Goal: Book appointment/travel/reservation

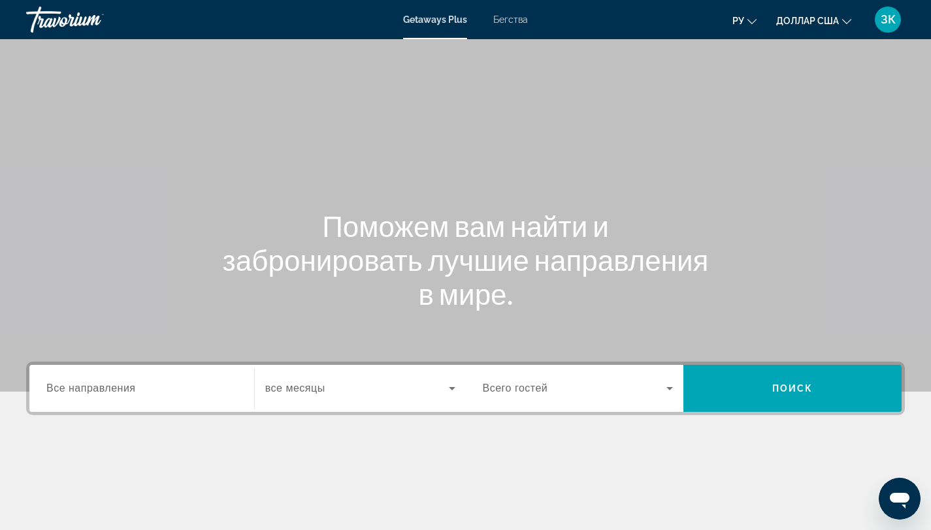
click at [754, 22] on icon "Изменить язык" at bounding box center [751, 21] width 9 height 9
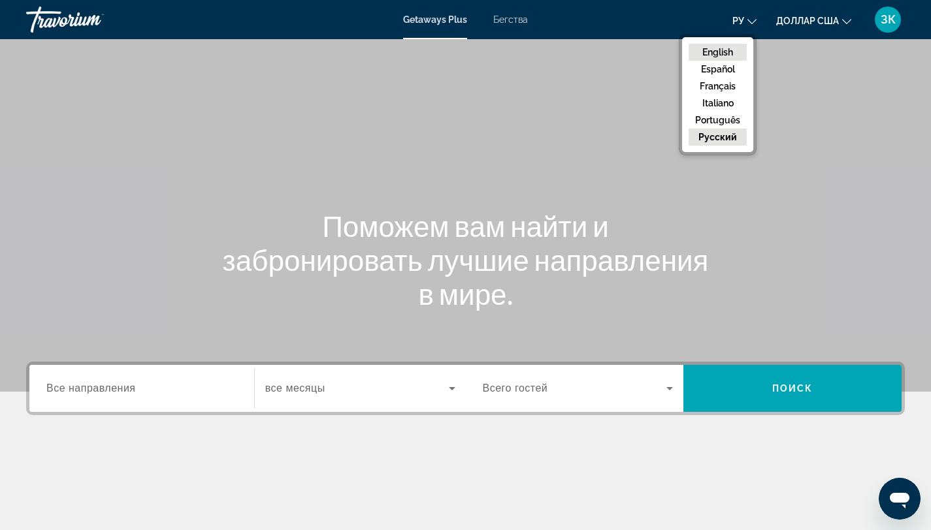
click at [732, 44] on button "English" at bounding box center [717, 52] width 58 height 17
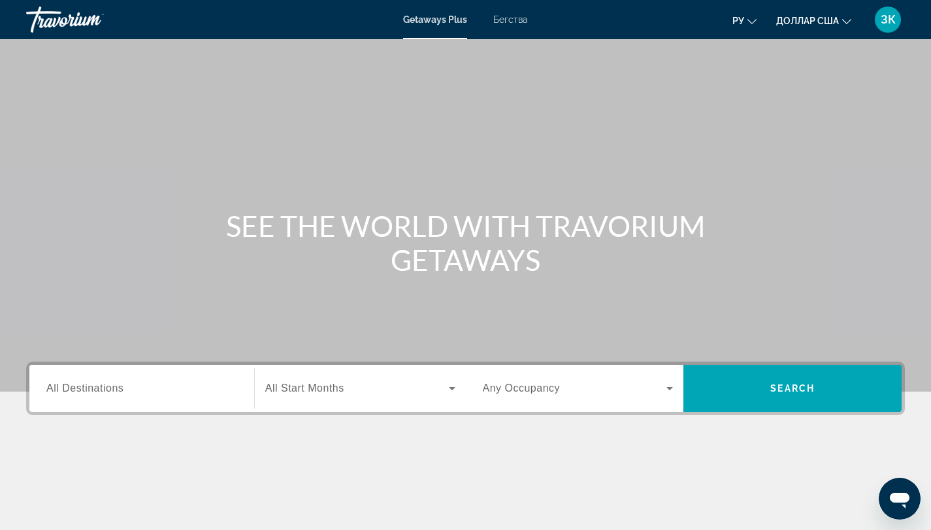
click at [97, 386] on span "All Destinations" at bounding box center [84, 388] width 77 height 11
click at [97, 386] on input "Destination All Destinations" at bounding box center [141, 389] width 191 height 16
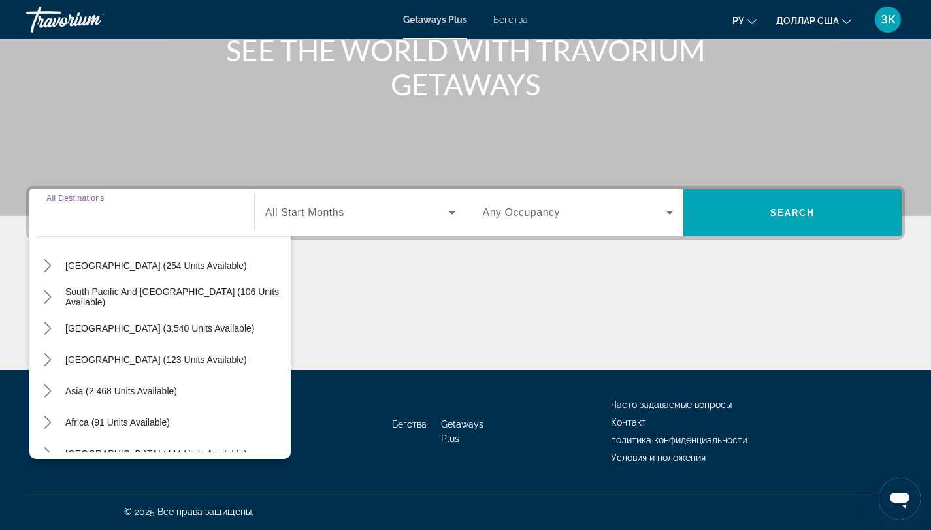
scroll to position [198, 0]
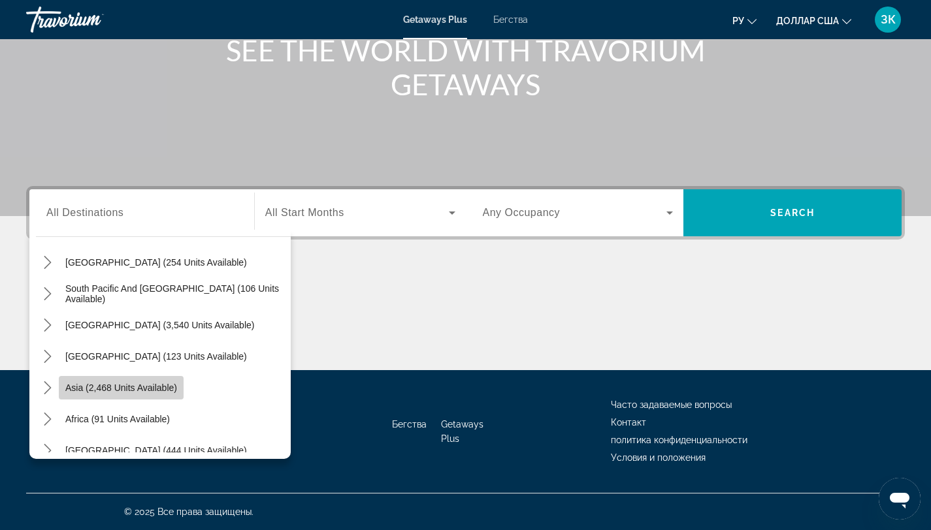
click at [158, 389] on span "Asia (2,468 units available)" at bounding box center [121, 388] width 112 height 10
type input "**********"
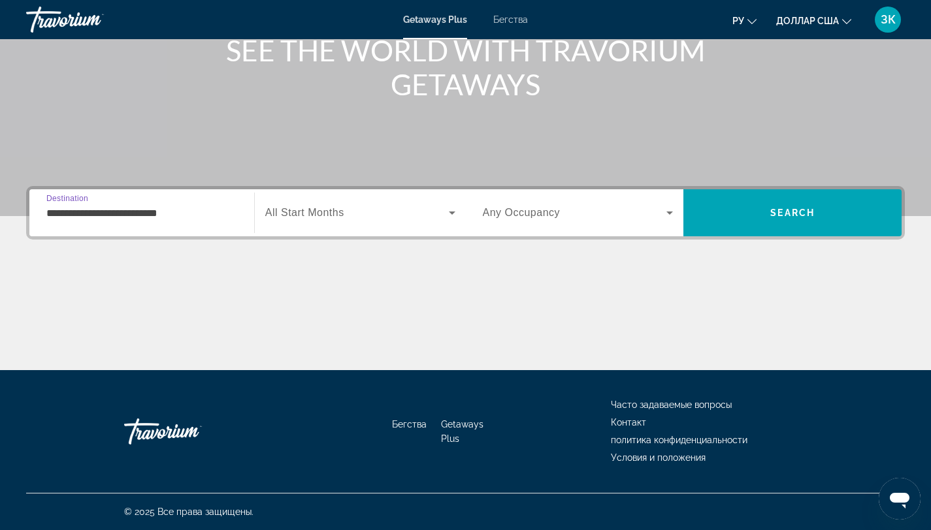
click at [382, 212] on span "Виджет поиска" at bounding box center [357, 213] width 184 height 16
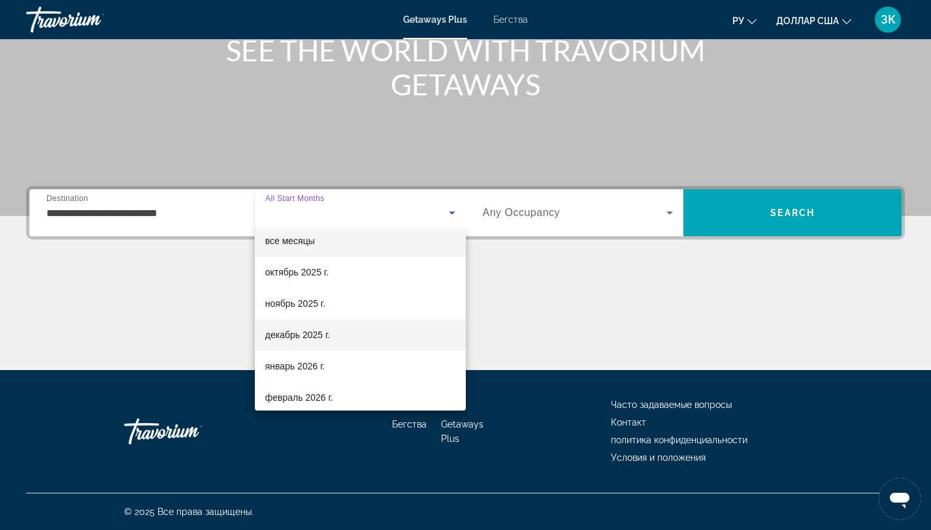
scroll to position [14, 0]
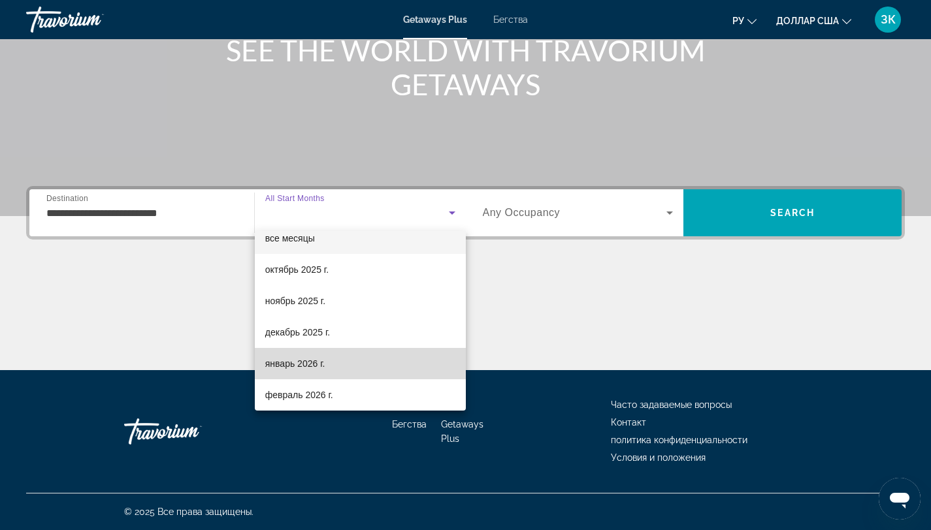
click at [362, 361] on mat-option "январь 2026 г." at bounding box center [360, 363] width 211 height 31
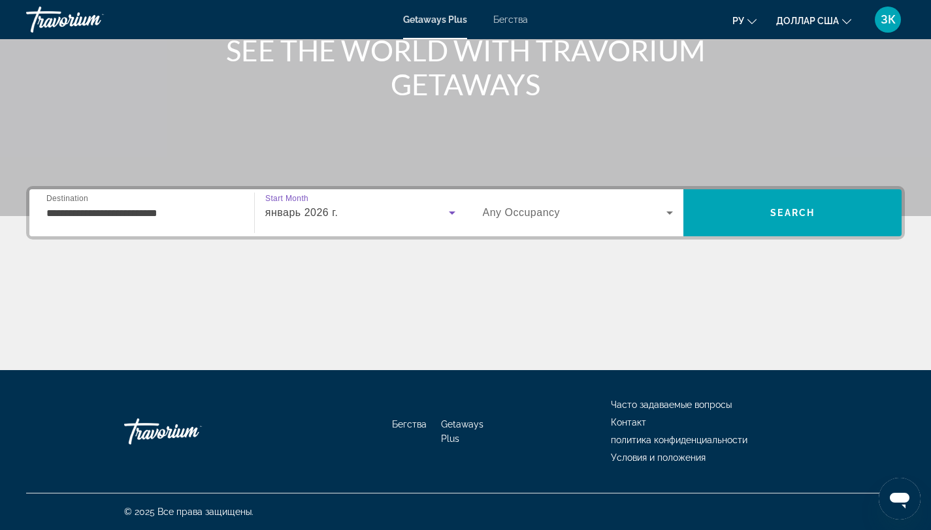
click at [673, 213] on icon "Виджет поиска" at bounding box center [670, 213] width 16 height 16
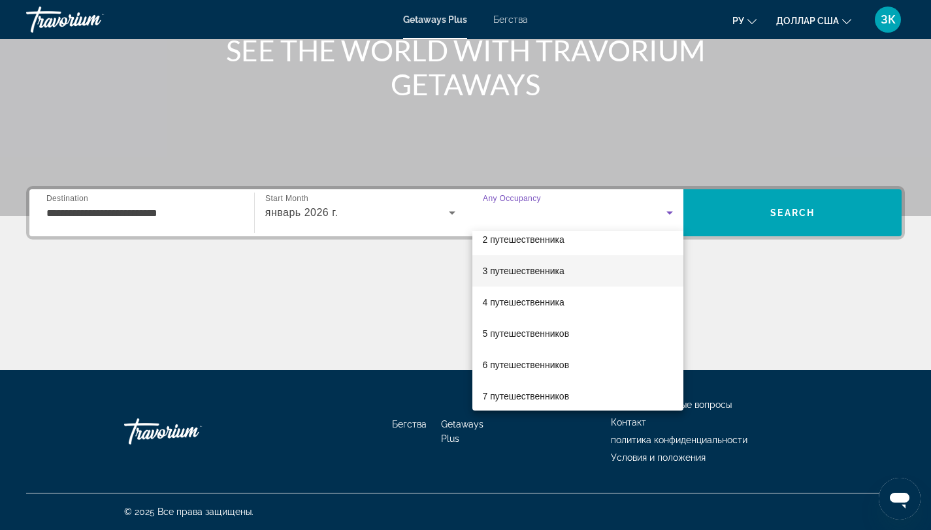
scroll to position [54, 0]
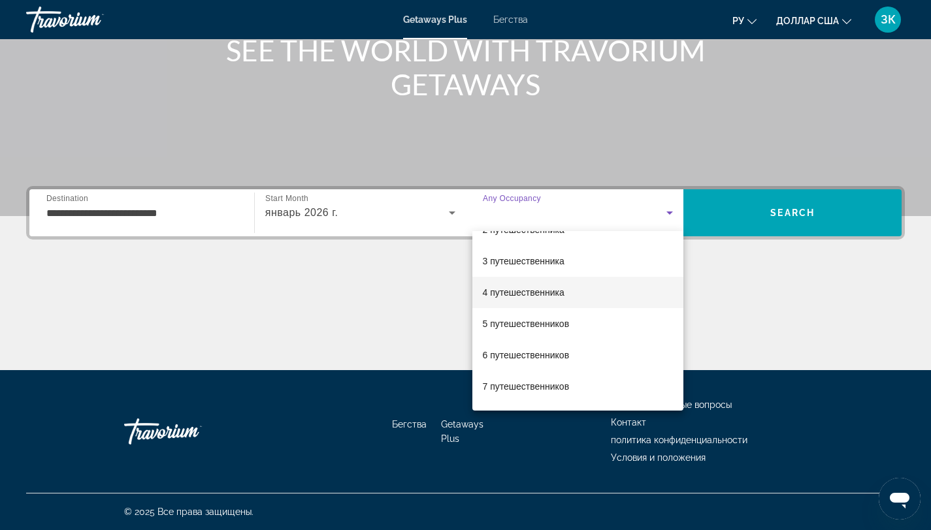
click at [605, 291] on mat-option "4 путешественника" at bounding box center [578, 292] width 212 height 31
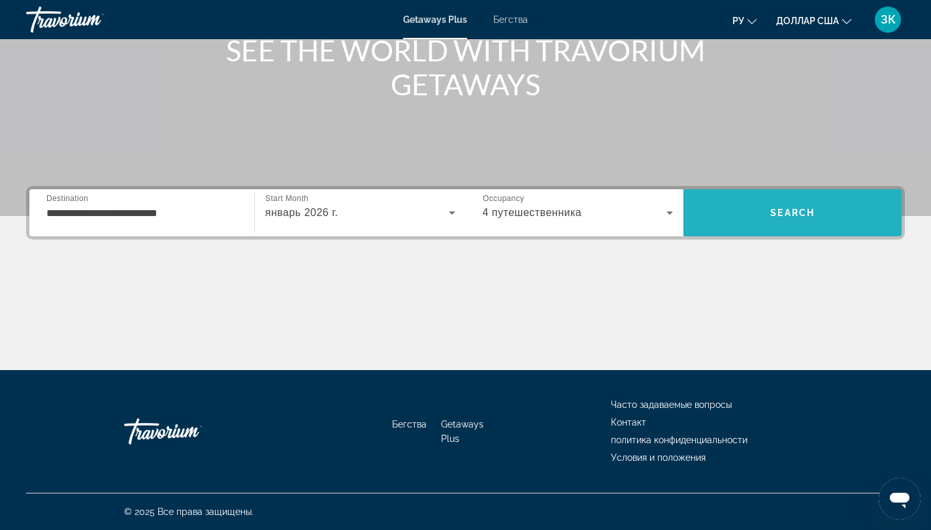
click at [771, 206] on span "Поиск" at bounding box center [792, 212] width 218 height 31
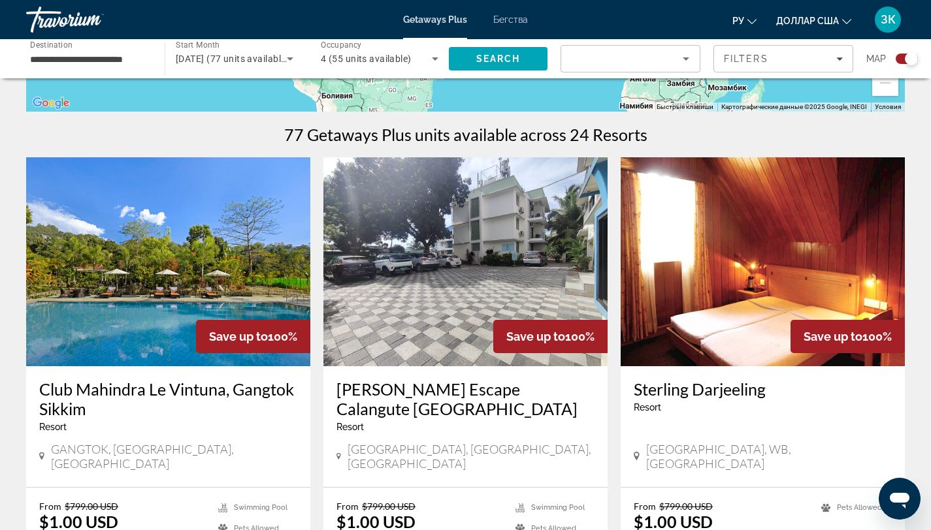
scroll to position [272, 0]
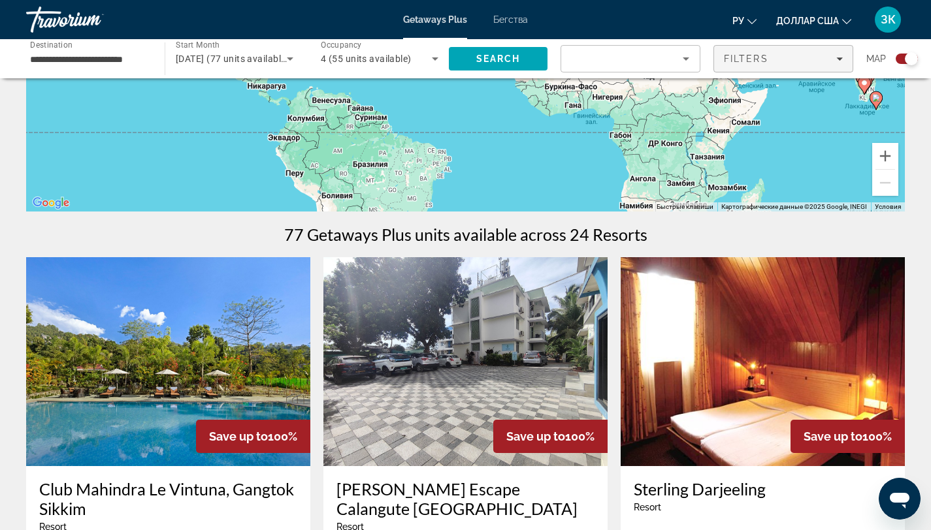
click at [840, 57] on icon "Filters" at bounding box center [839, 59] width 7 height 7
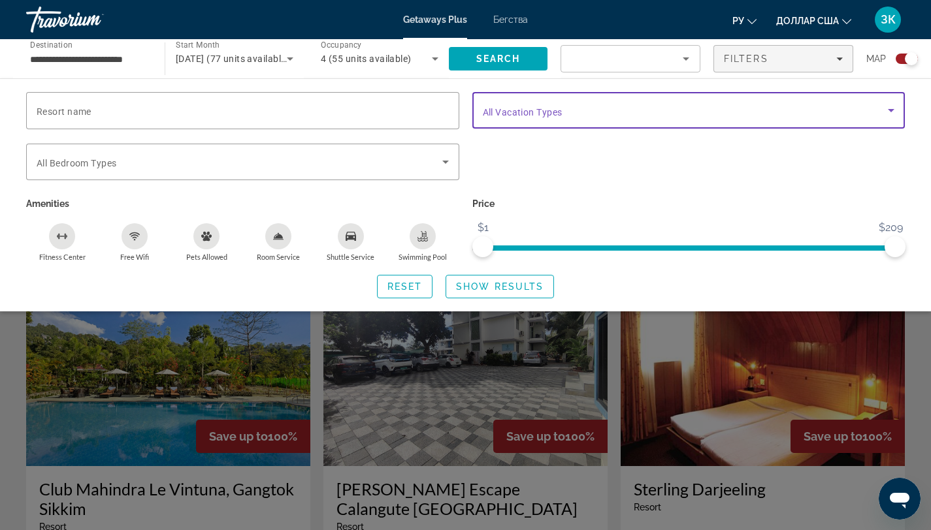
click at [890, 107] on icon "Search widget" at bounding box center [891, 111] width 16 height 16
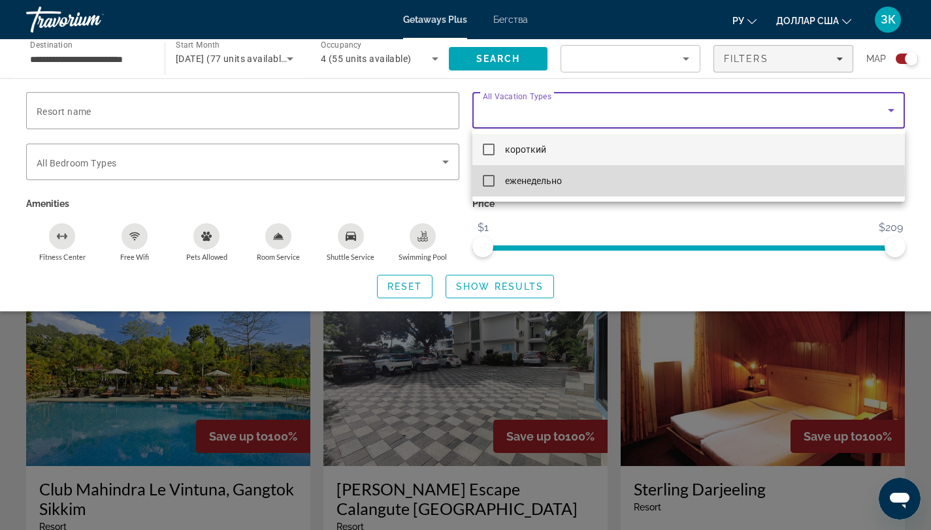
click at [490, 182] on mat-pseudo-checkbox at bounding box center [489, 181] width 12 height 12
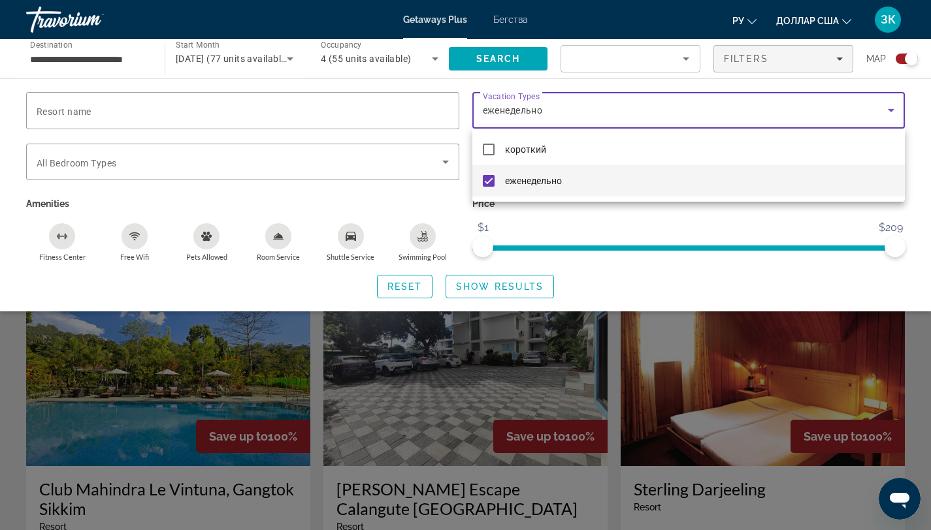
click at [829, 220] on div at bounding box center [465, 265] width 931 height 530
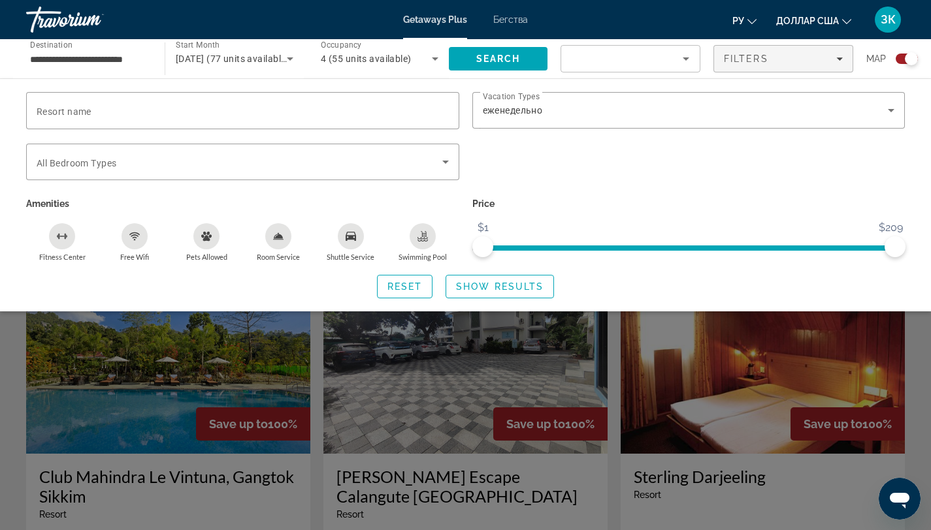
scroll to position [285, 0]
click at [522, 282] on span "Show Results" at bounding box center [500, 287] width 88 height 10
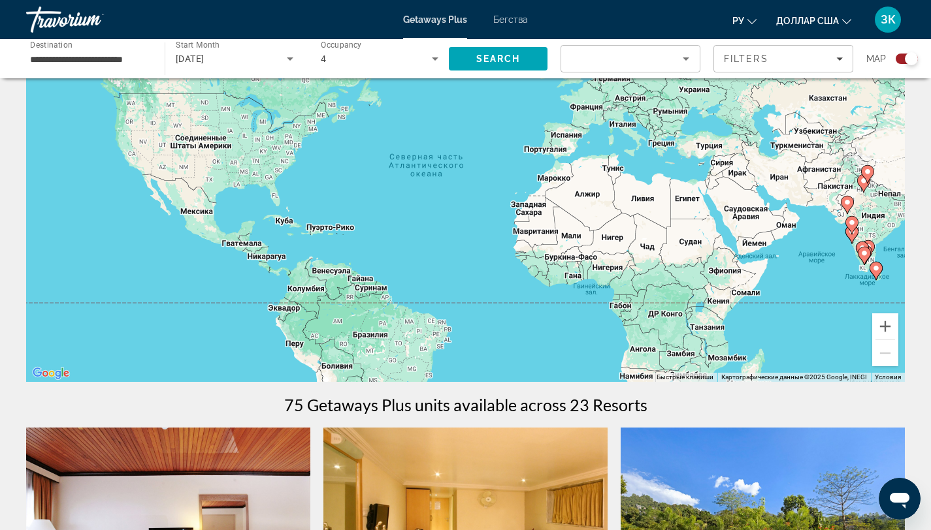
scroll to position [104, 0]
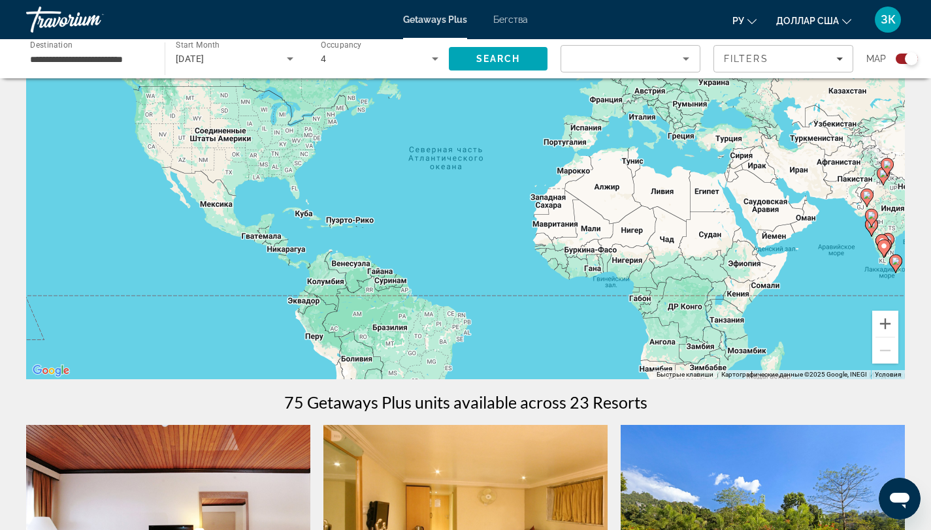
drag, startPoint x: 887, startPoint y: 225, endPoint x: 907, endPoint y: 219, distance: 20.3
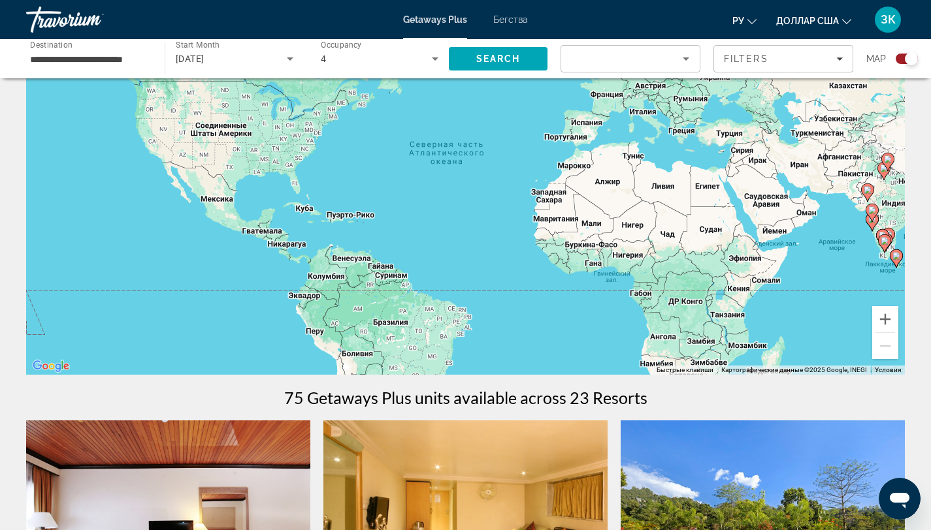
scroll to position [109, 0]
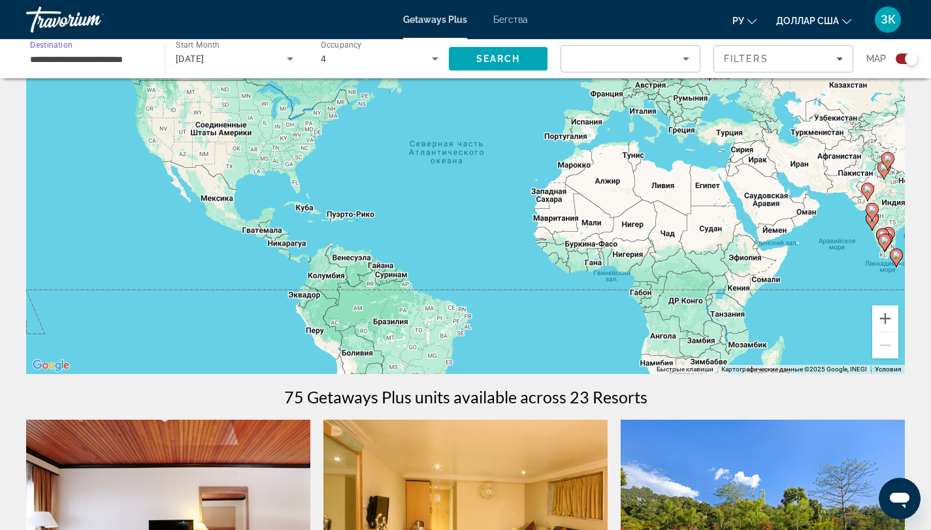
click at [114, 63] on input "**********" at bounding box center [89, 60] width 118 height 16
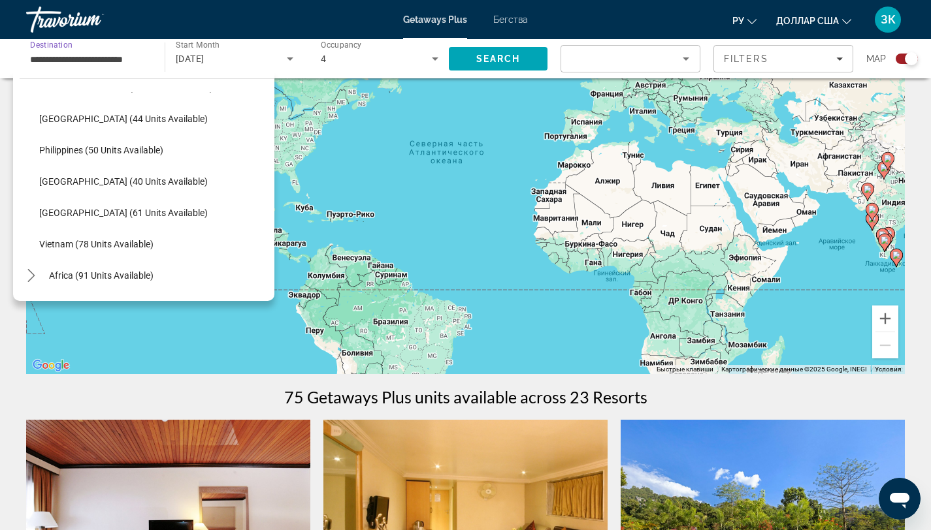
scroll to position [498, 0]
click at [101, 210] on span "[GEOGRAPHIC_DATA] (61 units available)" at bounding box center [123, 212] width 169 height 10
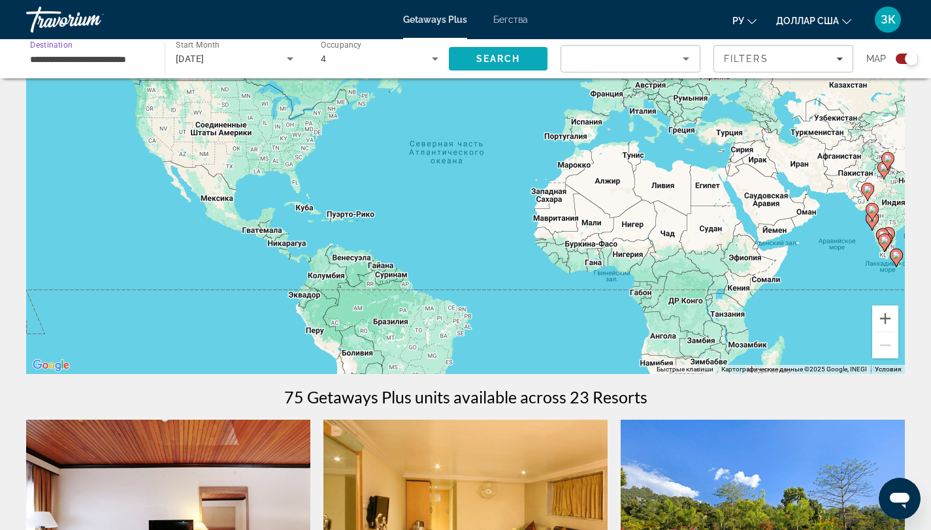
click at [489, 57] on span "Search" at bounding box center [498, 59] width 44 height 10
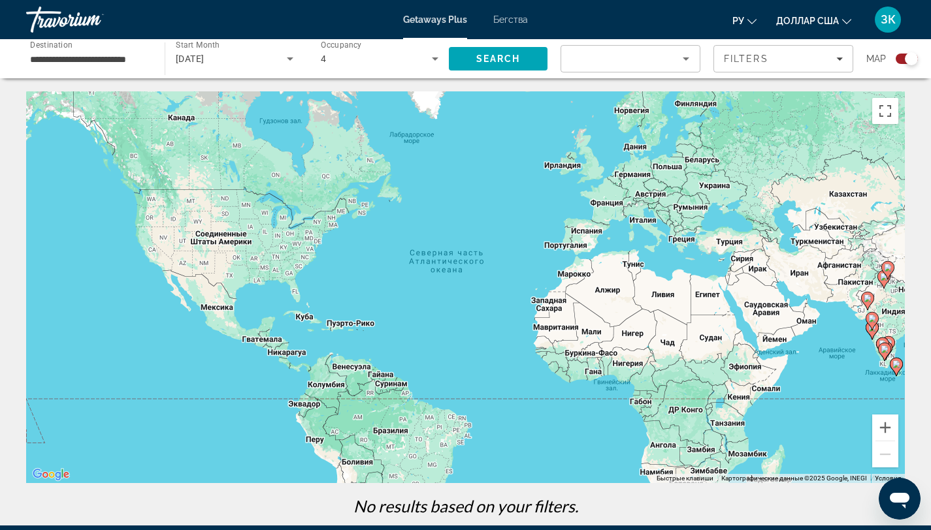
click at [103, 52] on input "**********" at bounding box center [89, 60] width 118 height 16
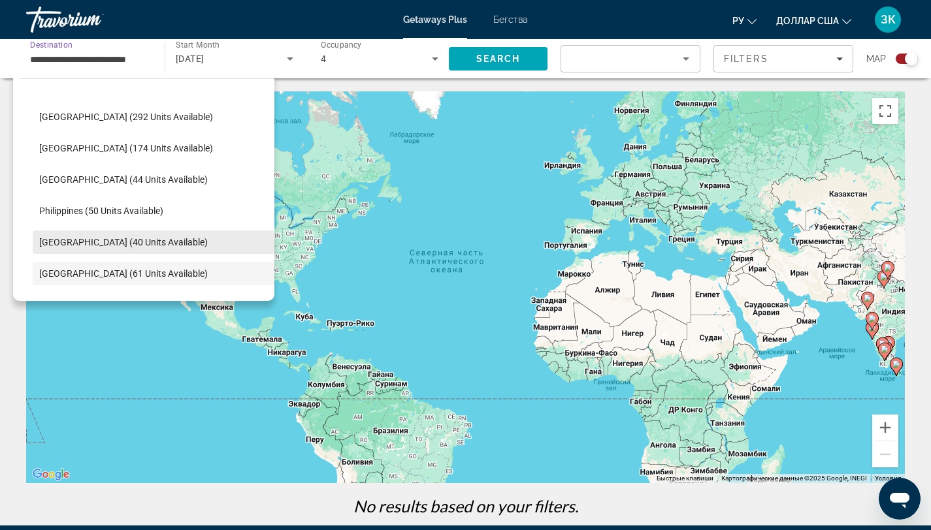
scroll to position [424, 0]
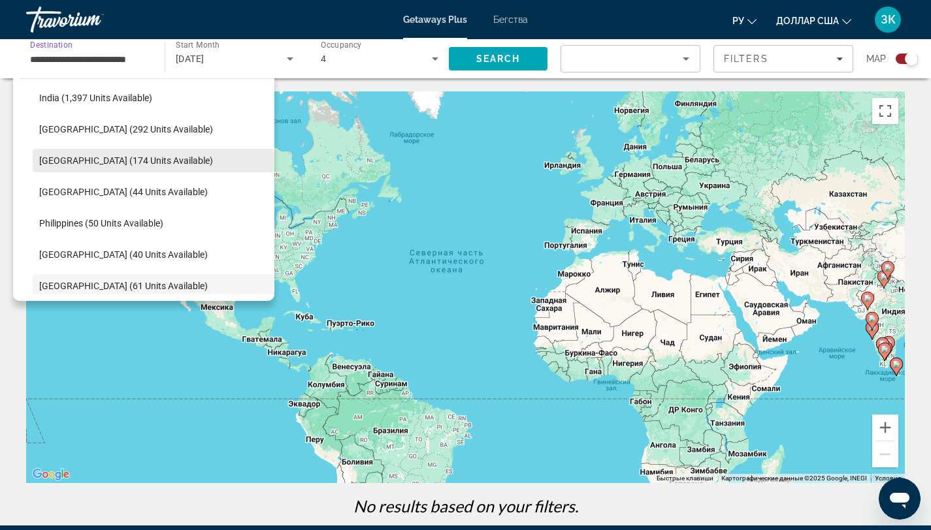
click at [123, 160] on span "[GEOGRAPHIC_DATA] (174 units available)" at bounding box center [126, 160] width 174 height 10
type input "**********"
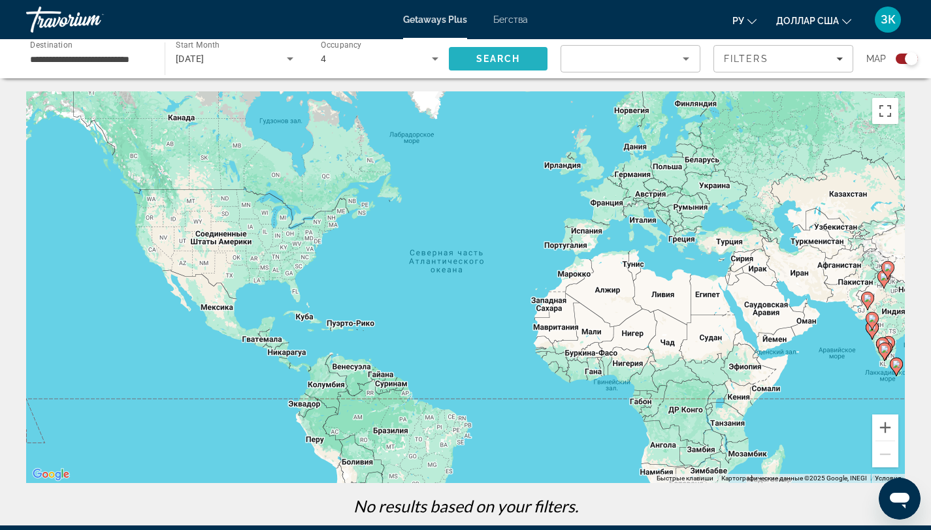
click at [502, 57] on span "Search" at bounding box center [498, 59] width 44 height 10
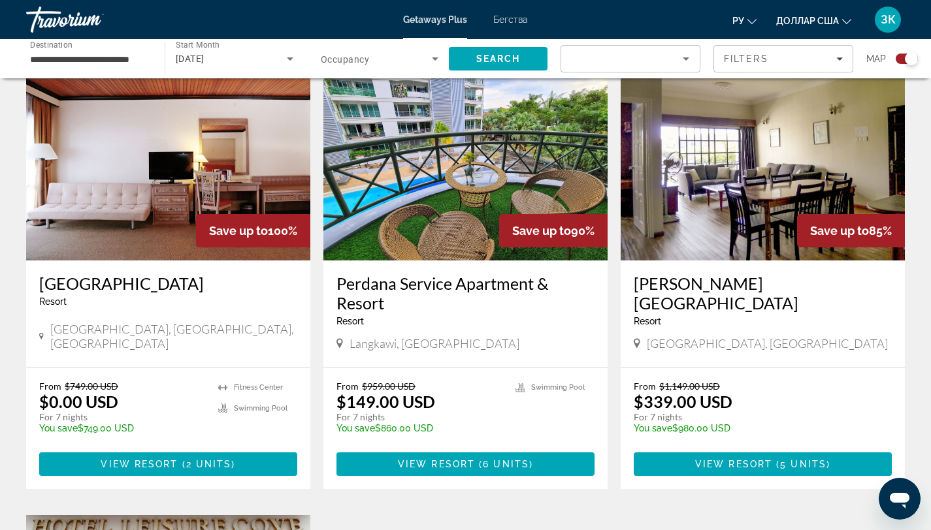
scroll to position [479, 0]
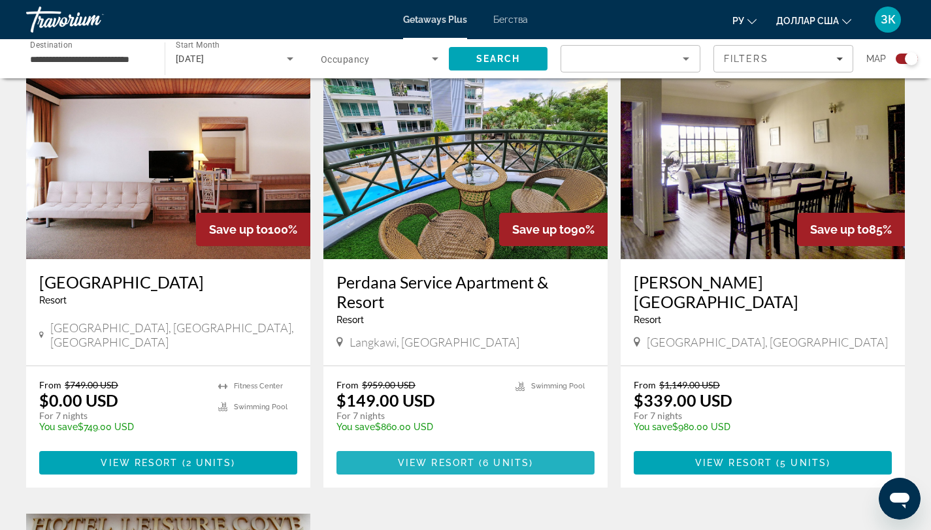
click at [481, 459] on span "( 6 units )" at bounding box center [504, 463] width 58 height 10
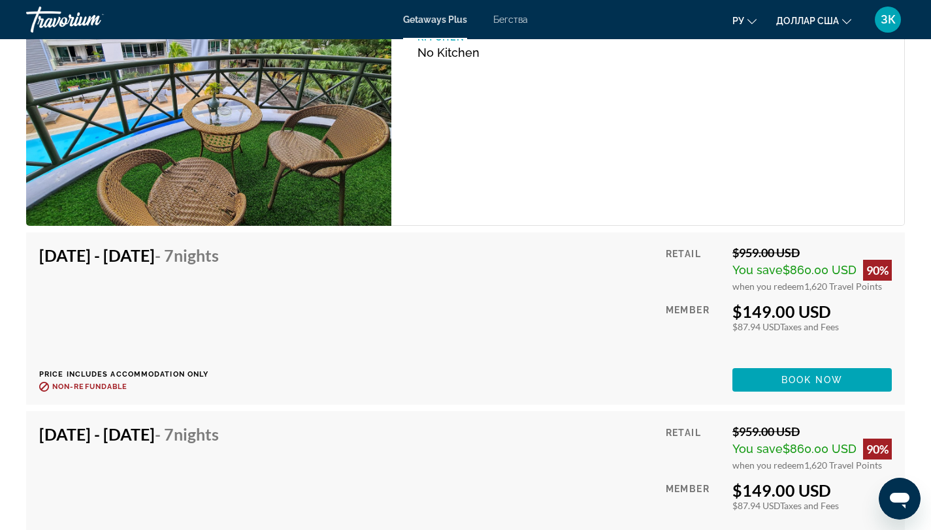
scroll to position [2274, 0]
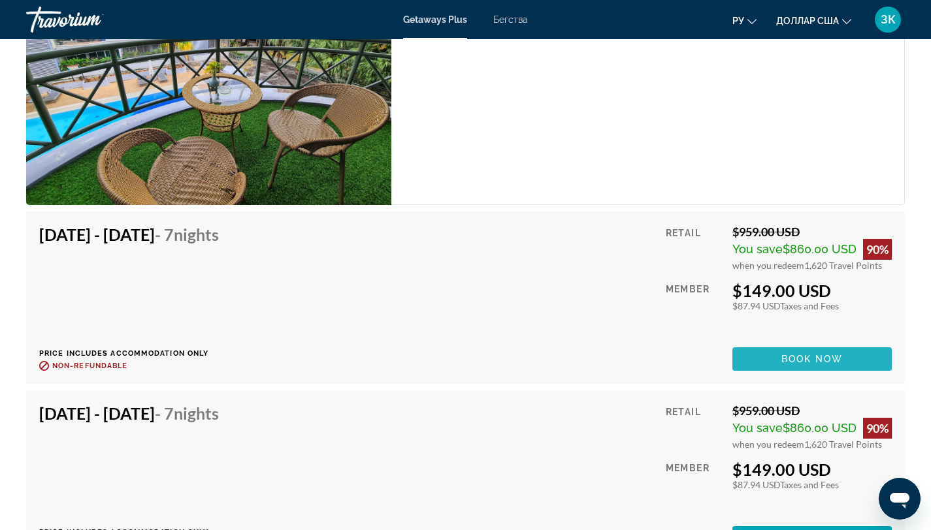
click at [754, 353] on span "Основное содержание" at bounding box center [811, 359] width 159 height 31
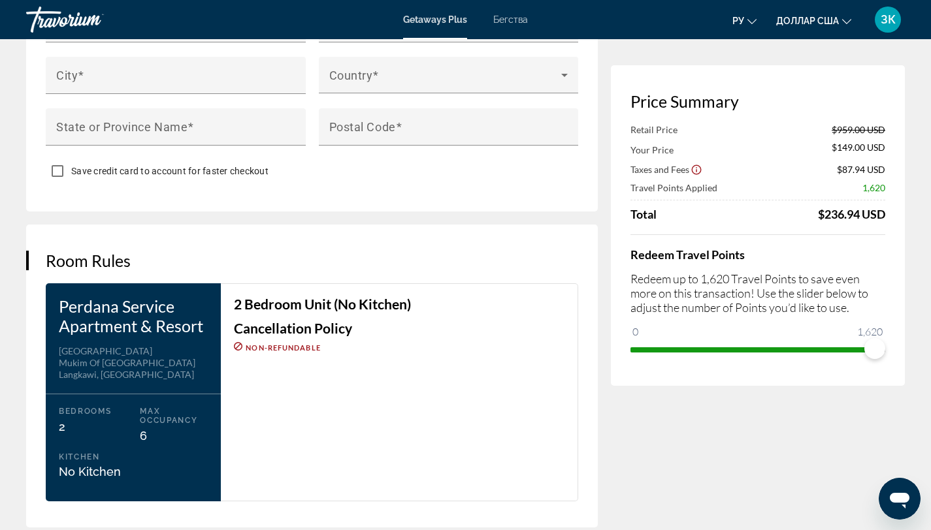
scroll to position [1447, 0]
click at [881, 350] on span "ngx-slider" at bounding box center [874, 348] width 21 height 21
drag, startPoint x: 875, startPoint y: 344, endPoint x: 857, endPoint y: 346, distance: 18.3
click at [857, 346] on span "ngx-slider" at bounding box center [857, 348] width 21 height 21
drag, startPoint x: 858, startPoint y: 344, endPoint x: 890, endPoint y: 346, distance: 32.7
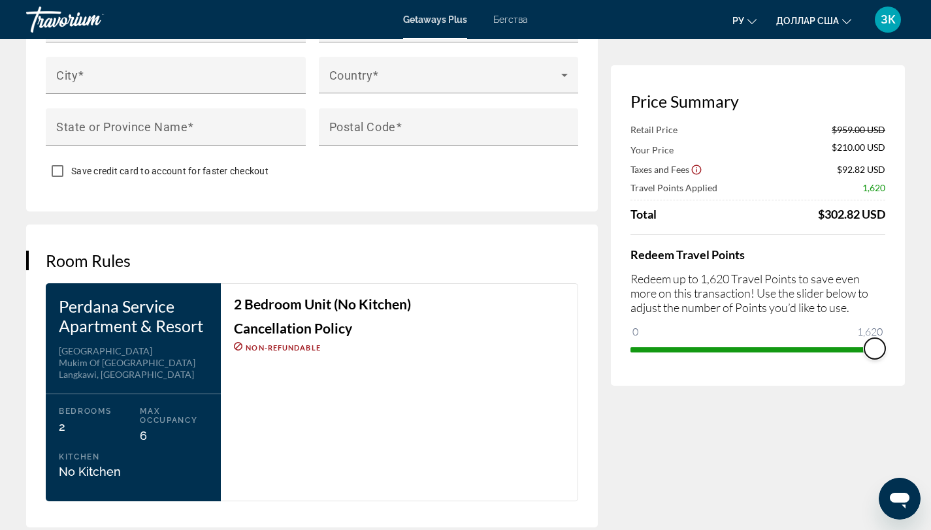
click at [890, 346] on div "Price Summary Retail Price $959.00 USD Your Price $210.00 USD Taxes and Fees $9…" at bounding box center [758, 225] width 294 height 321
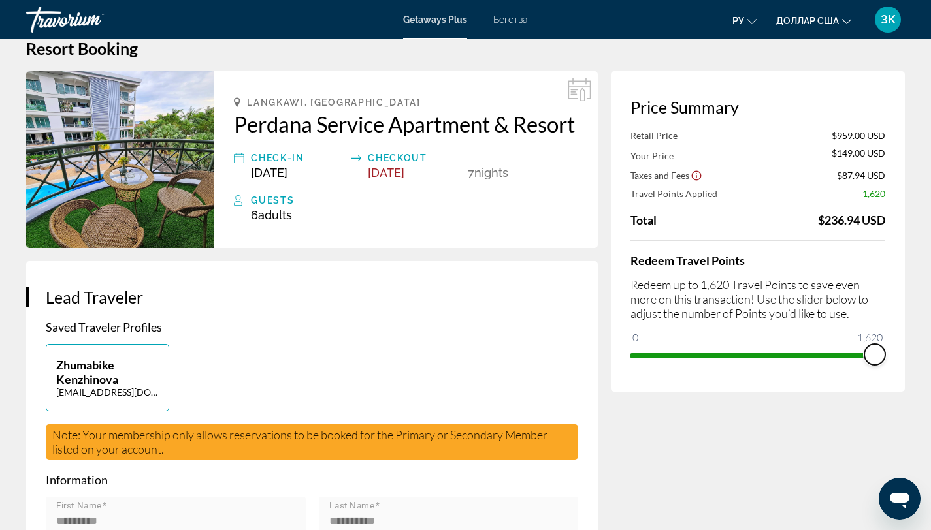
scroll to position [0, 0]
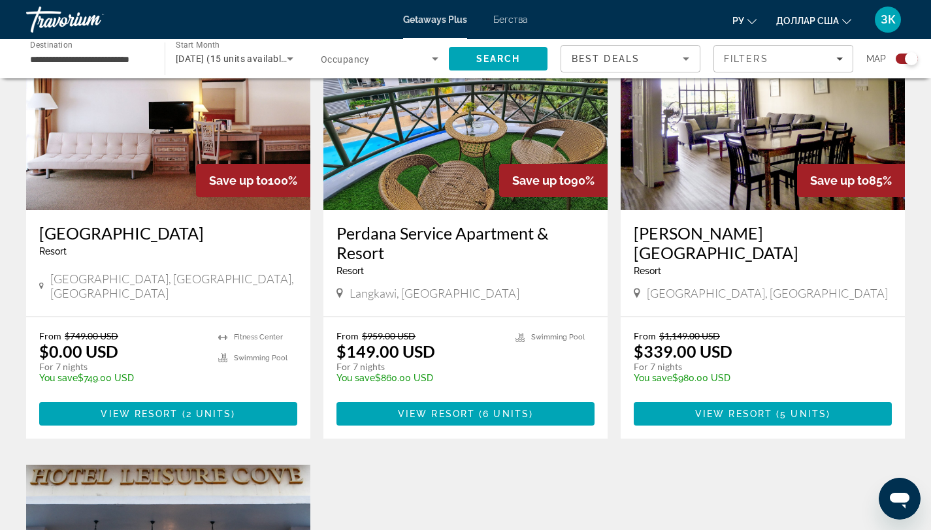
scroll to position [527, 0]
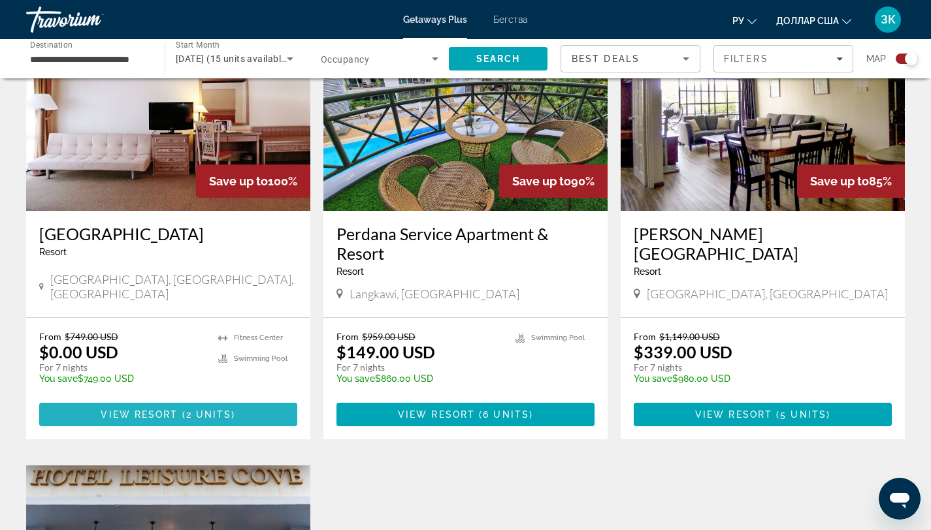
click at [150, 410] on span "View Resort" at bounding box center [139, 415] width 77 height 10
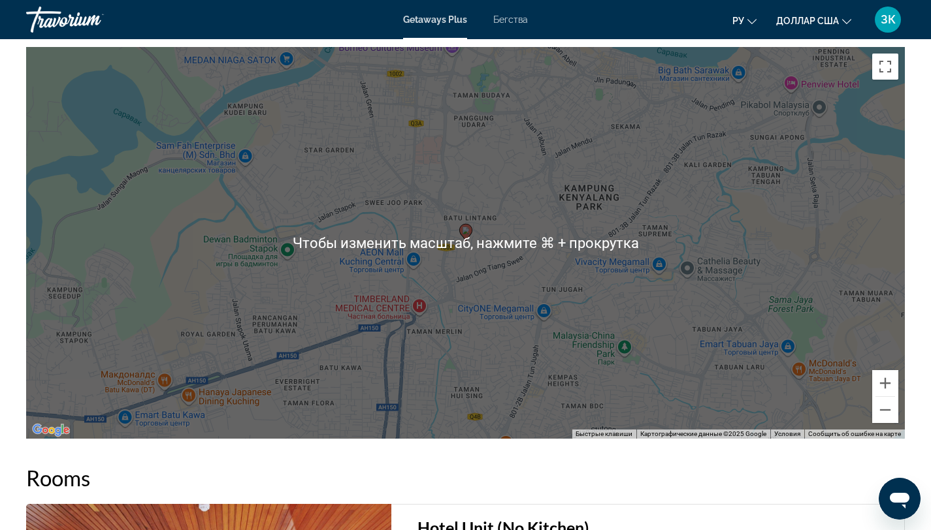
scroll to position [1820, 0]
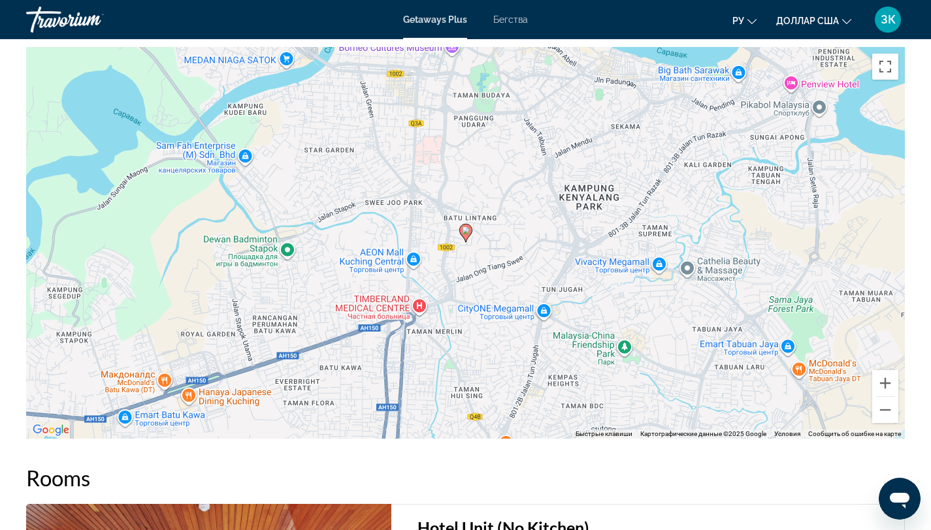
click at [682, 250] on div "Чтобы активировать перетаскивание с помощью клавиатуры, нажмите Alt + Ввод. Пос…" at bounding box center [465, 243] width 879 height 392
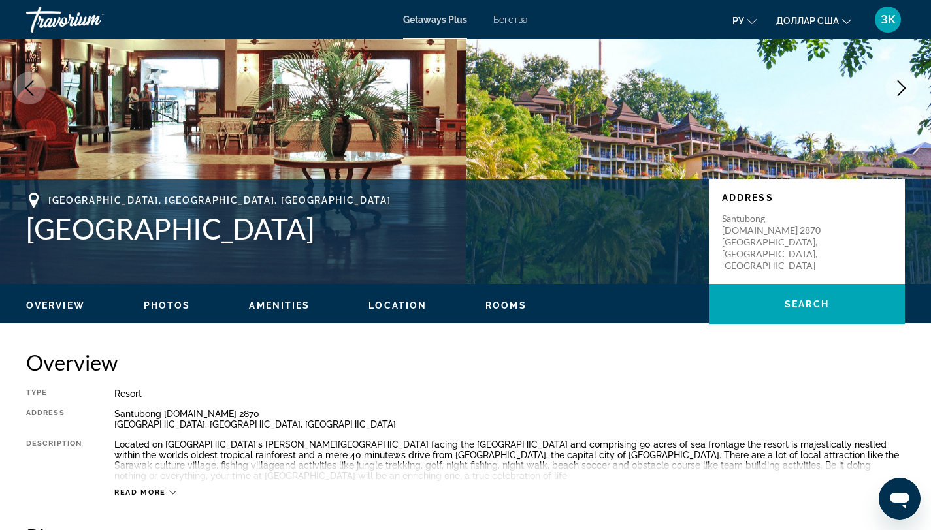
scroll to position [147, 0]
click at [167, 302] on span "Photos" at bounding box center [167, 305] width 47 height 10
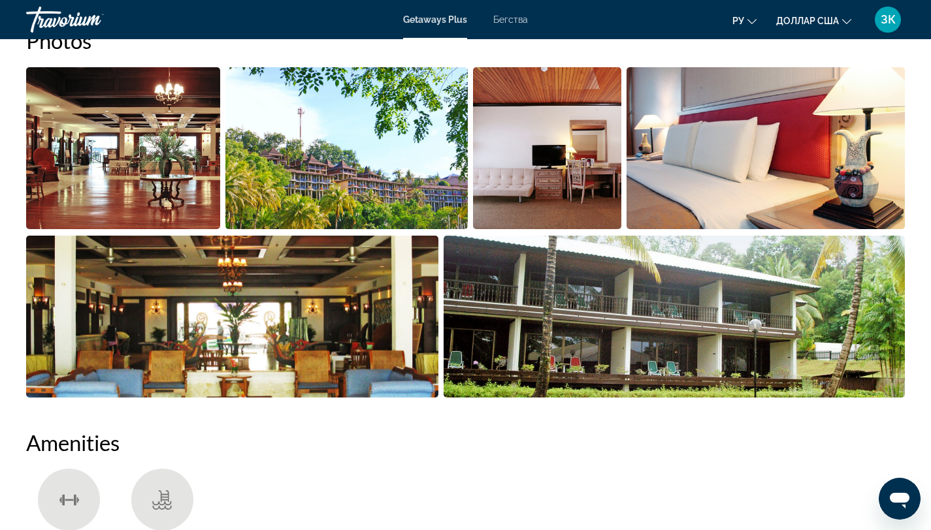
scroll to position [344, 0]
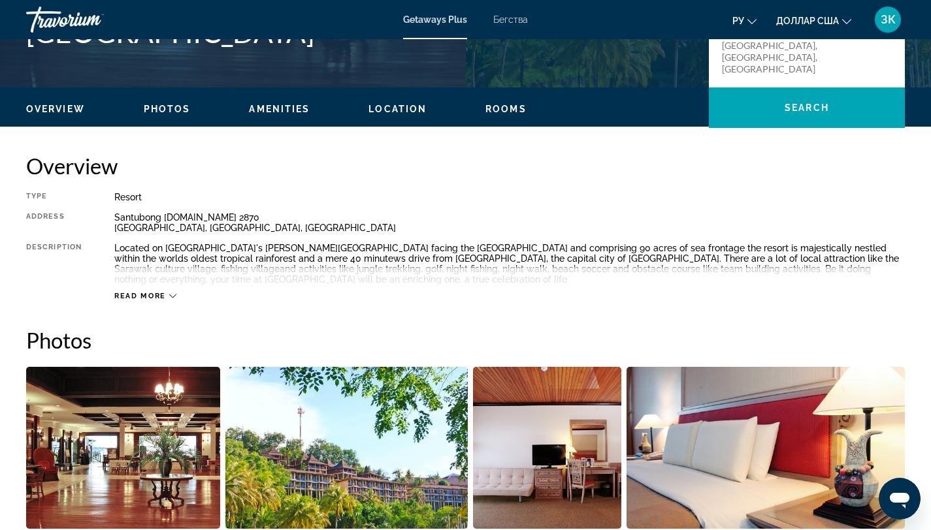
click at [406, 112] on span "Location" at bounding box center [397, 109] width 58 height 10
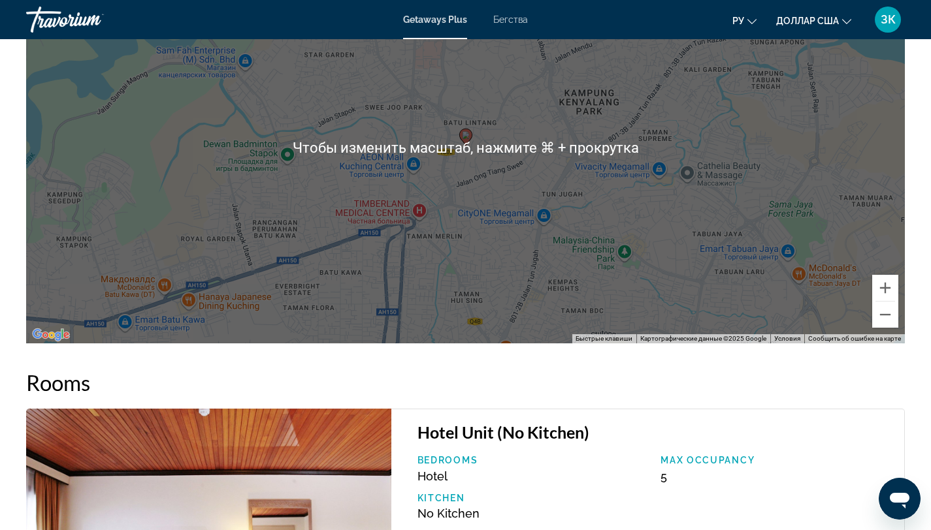
scroll to position [1925, 0]
